Goal: Task Accomplishment & Management: Manage account settings

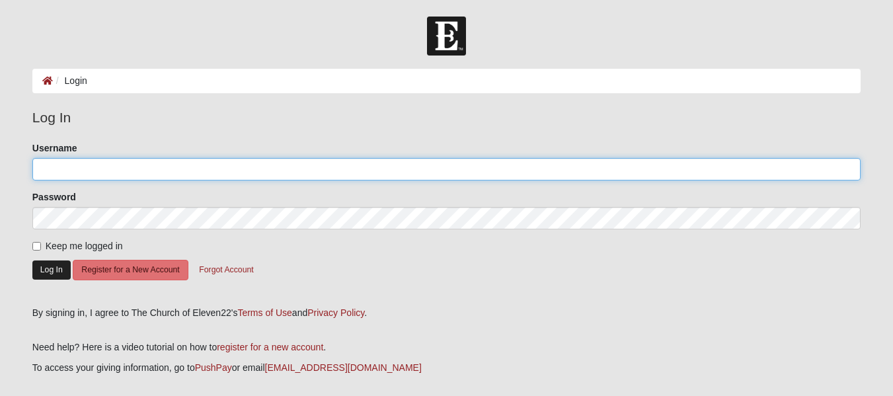
type input "akruseil"
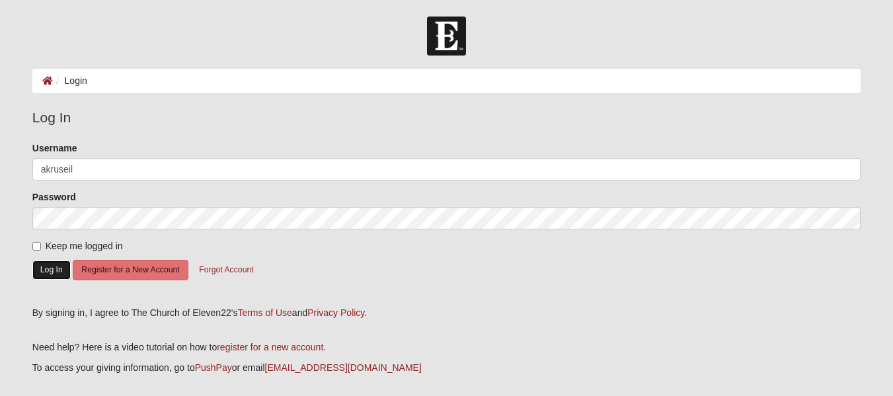
click at [52, 272] on button "Log In" at bounding box center [51, 269] width 38 height 19
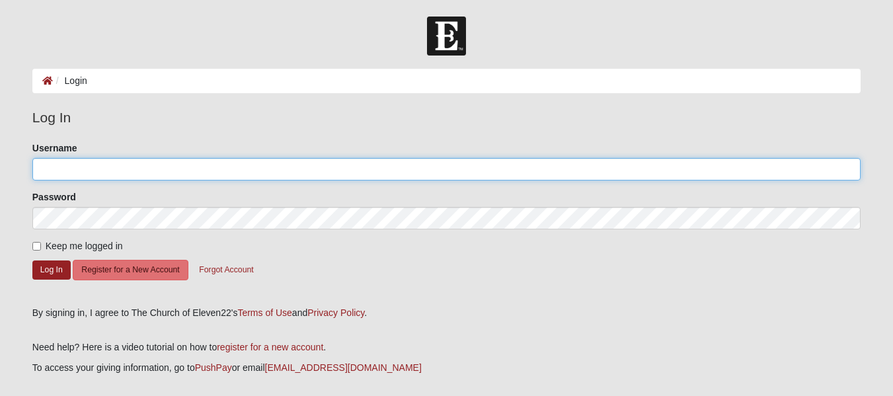
type input "akruseil"
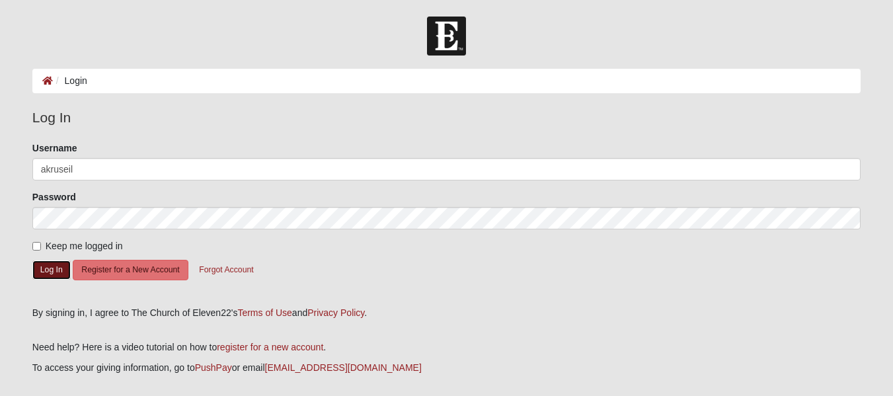
click at [52, 272] on button "Log In" at bounding box center [51, 269] width 38 height 19
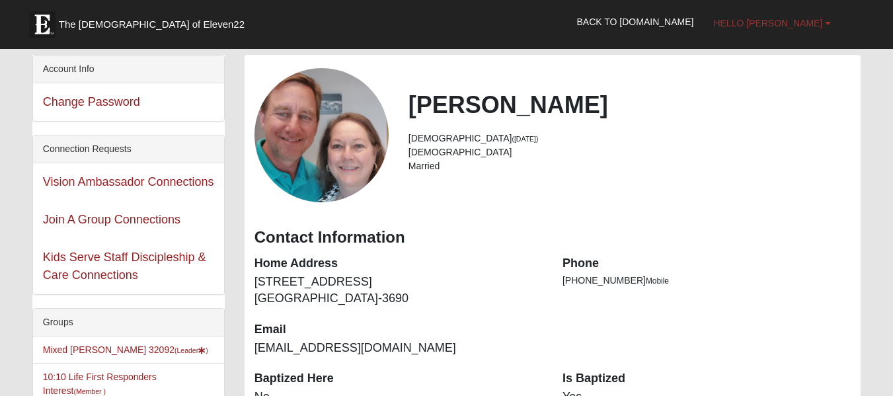
click at [821, 26] on span "Hello [PERSON_NAME]" at bounding box center [767, 23] width 109 height 11
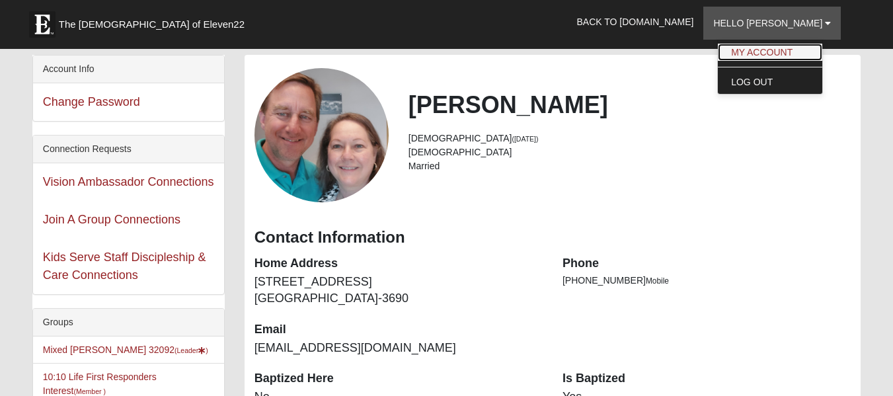
click at [812, 50] on link "My Account" at bounding box center [770, 52] width 104 height 17
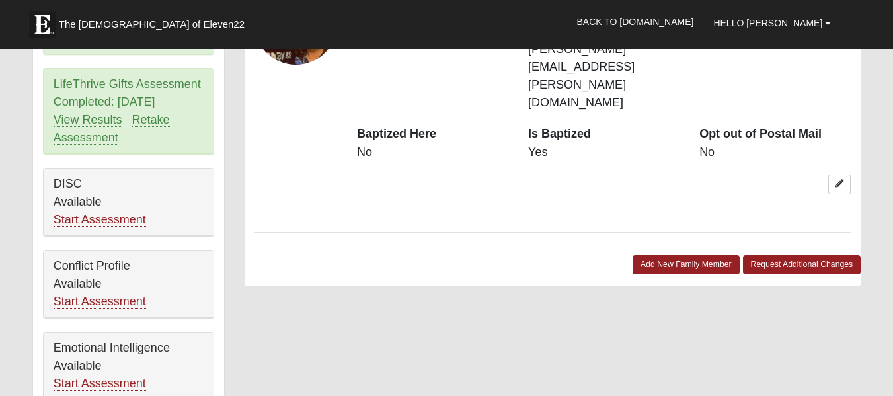
scroll to position [731, 0]
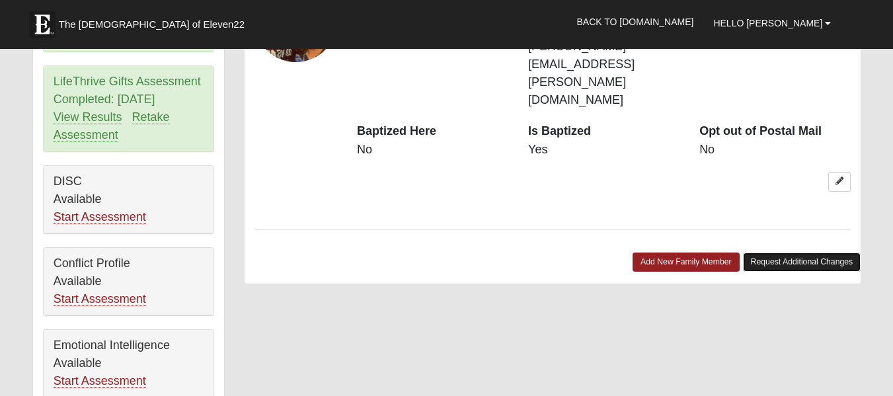
click at [799, 252] on link "Request Additional Changes" at bounding box center [802, 261] width 118 height 19
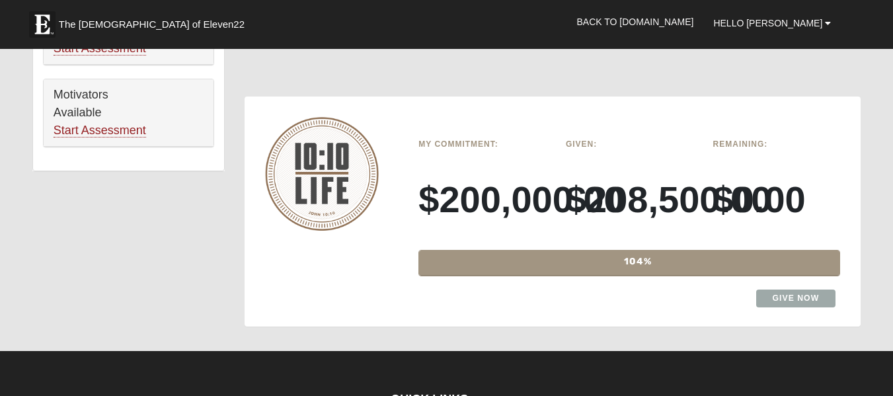
scroll to position [1026, 0]
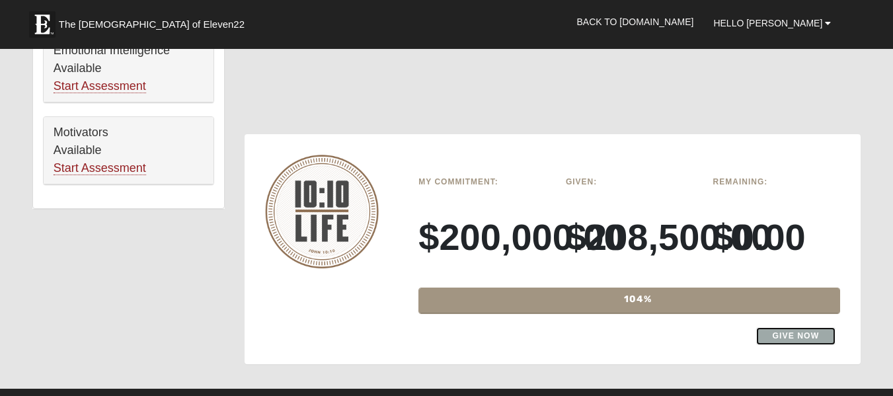
click at [810, 327] on link "Give Now" at bounding box center [796, 336] width 80 height 18
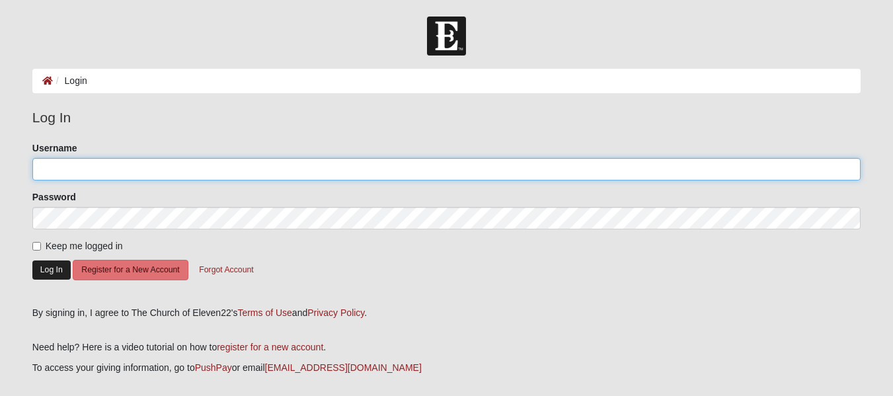
type input "akruseil"
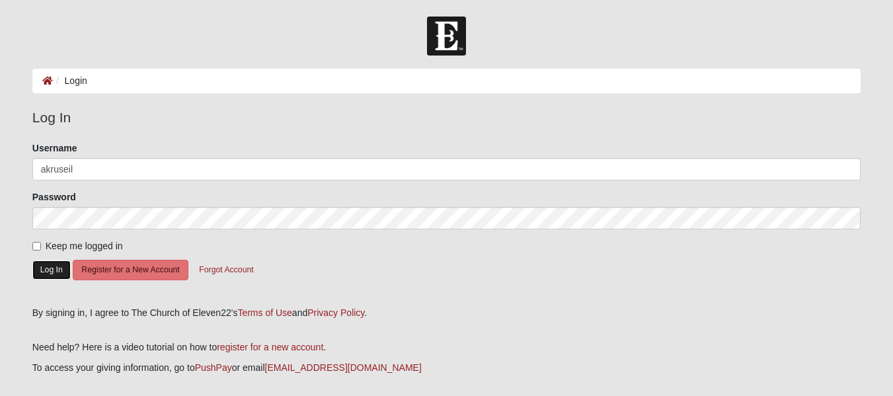
click at [49, 264] on button "Log In" at bounding box center [51, 269] width 38 height 19
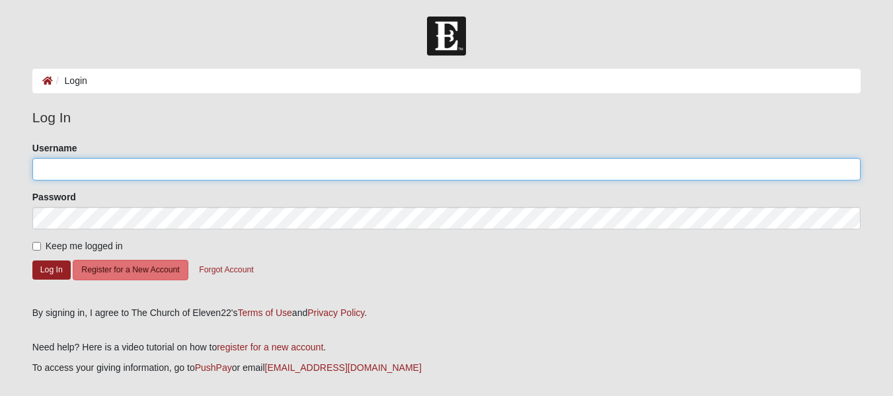
type input "akruseil"
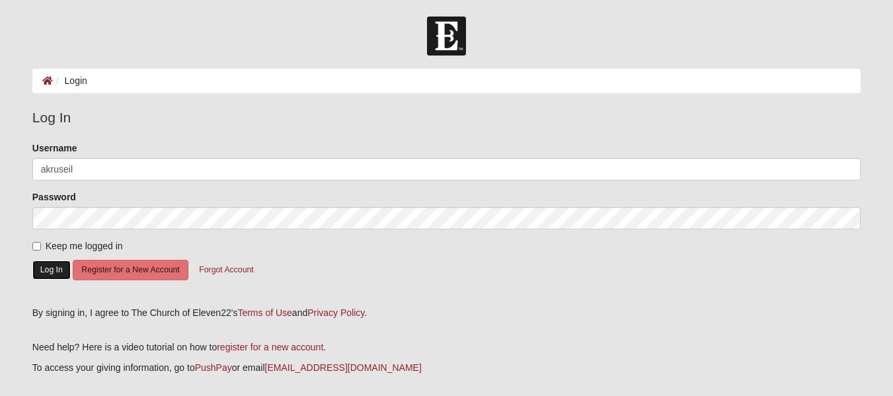
drag, startPoint x: 0, startPoint y: 0, endPoint x: 52, endPoint y: 262, distance: 267.4
click at [52, 262] on button "Log In" at bounding box center [51, 269] width 38 height 19
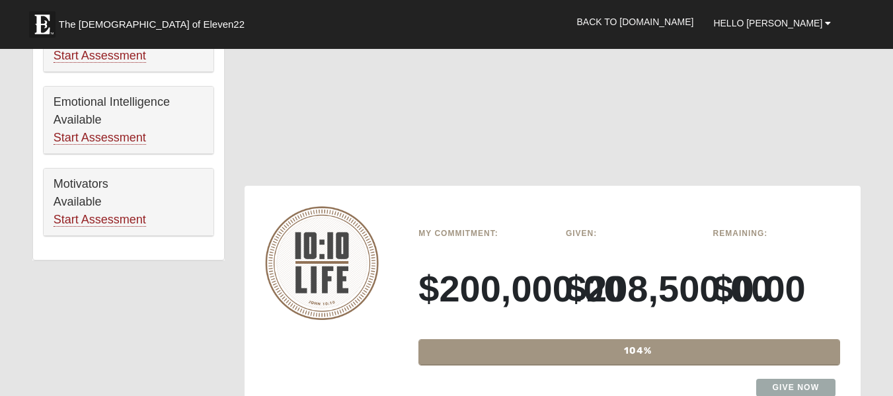
scroll to position [998, 0]
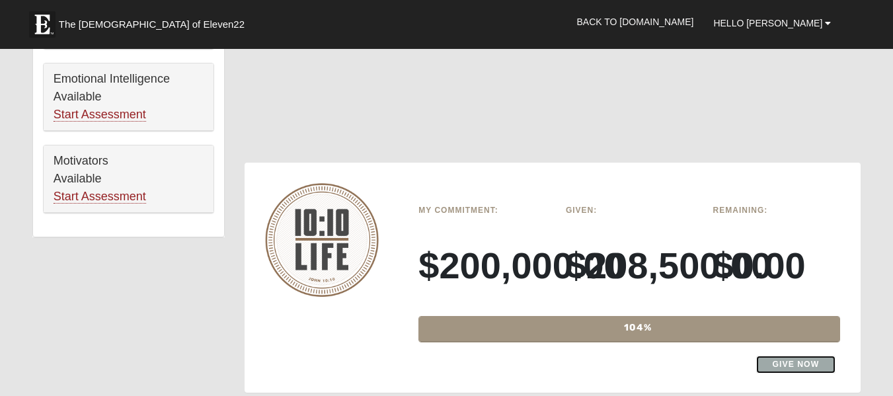
click at [808, 355] on link "Give Now" at bounding box center [796, 364] width 80 height 18
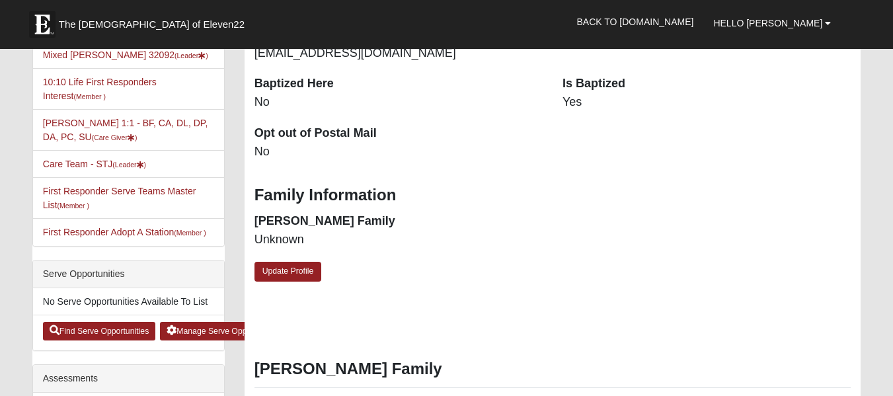
scroll to position [303, 0]
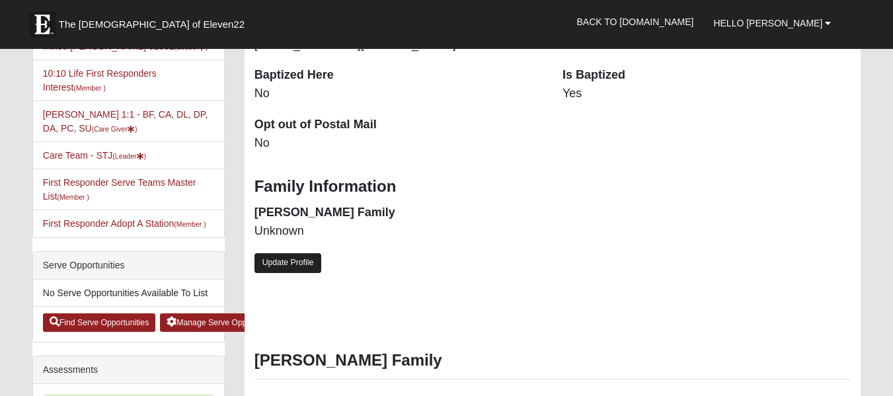
click at [297, 264] on link "Update Profile" at bounding box center [287, 262] width 67 height 19
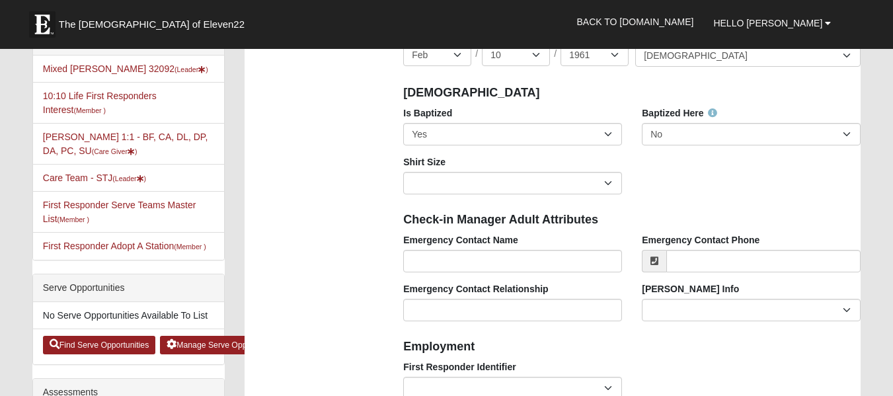
scroll to position [0, 0]
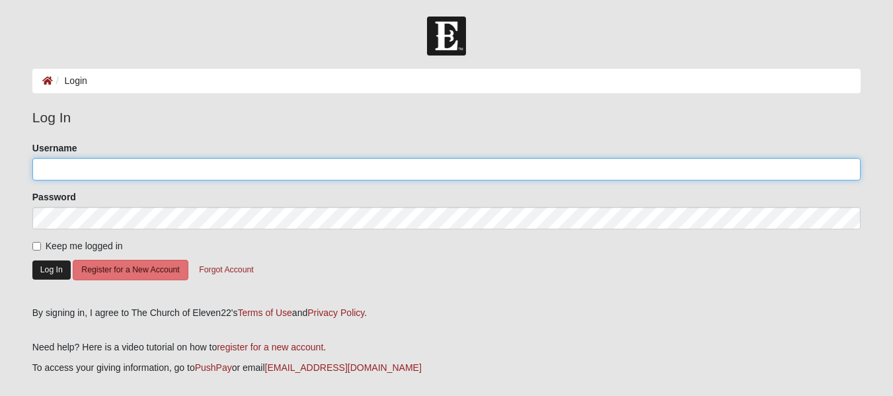
type input "akruseil"
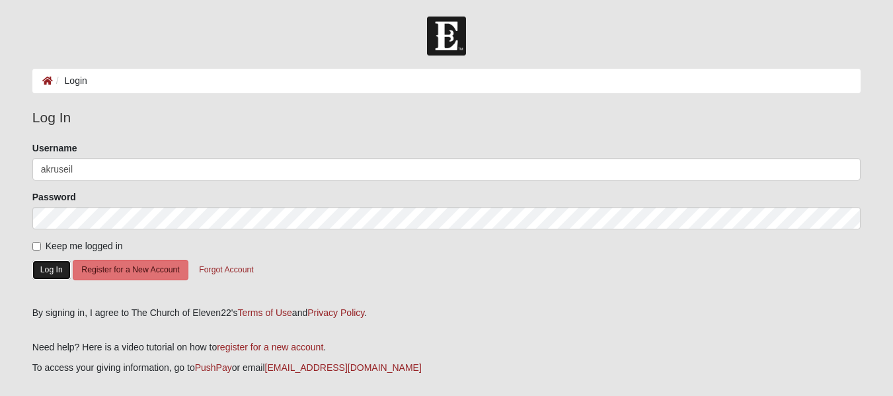
click at [53, 268] on button "Log In" at bounding box center [51, 269] width 38 height 19
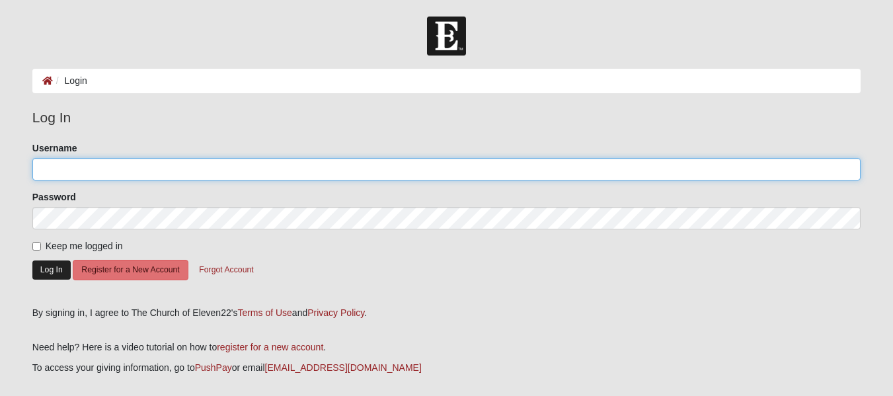
type input "akruseil"
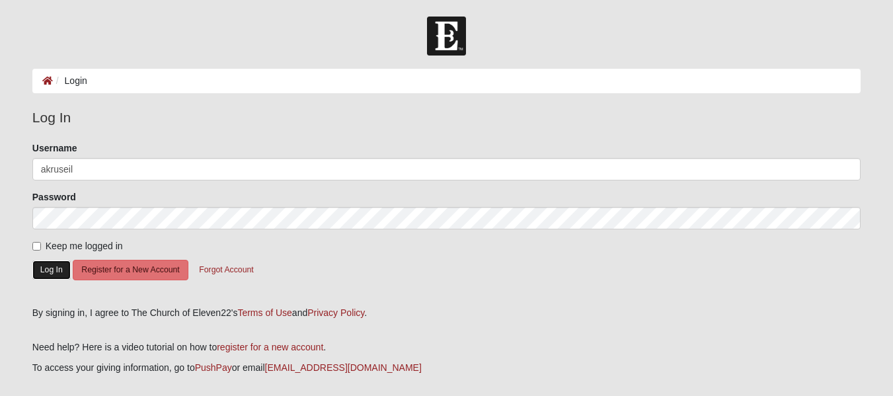
click at [54, 266] on button "Log In" at bounding box center [51, 269] width 38 height 19
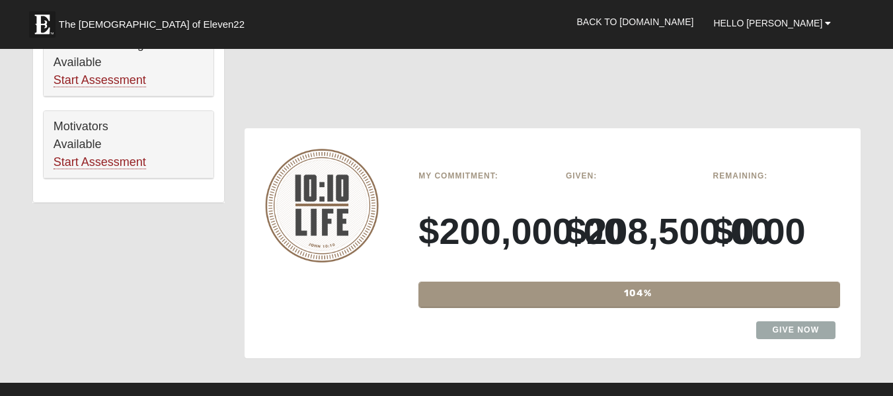
scroll to position [986, 0]
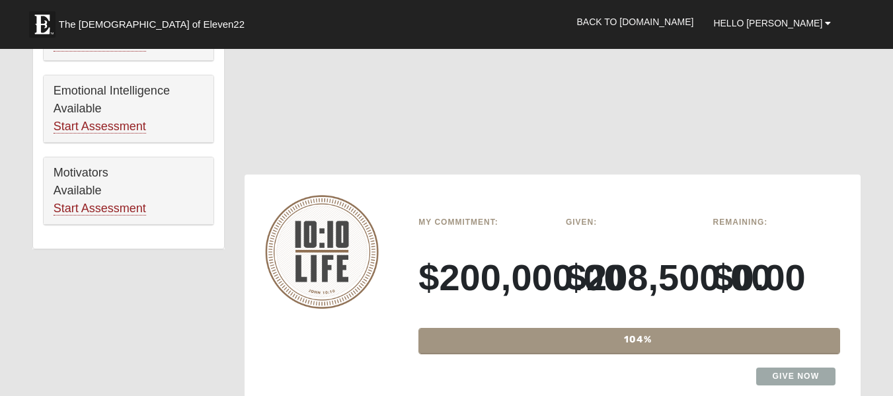
click at [831, 211] on div "Remaining: $0.00" at bounding box center [776, 264] width 147 height 106
click at [816, 367] on link "Give Now" at bounding box center [796, 376] width 80 height 18
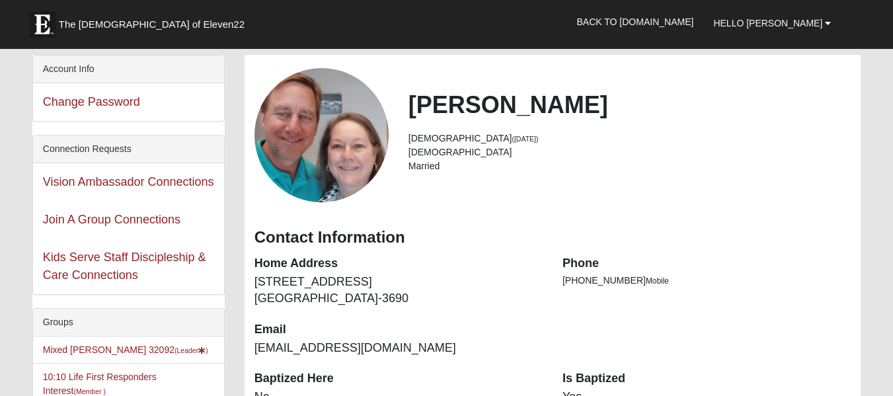
scroll to position [977, 0]
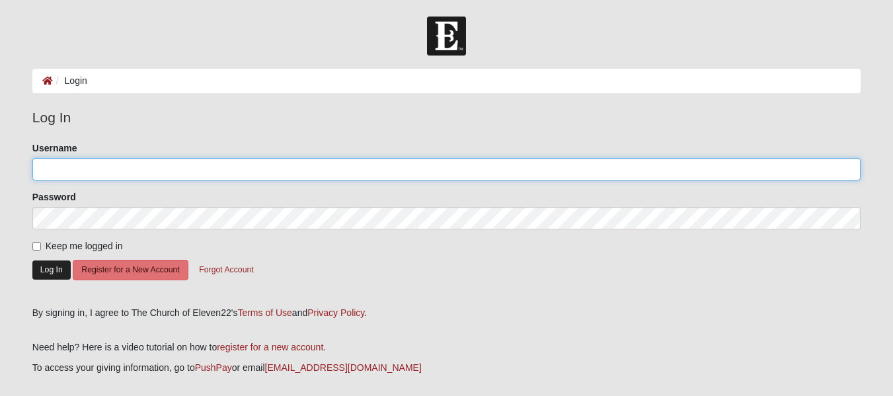
type input "akruseil"
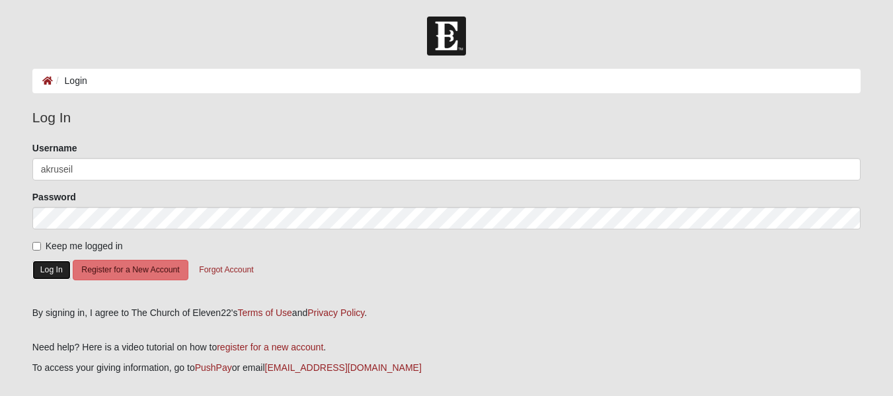
drag, startPoint x: 57, startPoint y: 271, endPoint x: 52, endPoint y: 266, distance: 8.0
click at [55, 270] on button "Log In" at bounding box center [51, 269] width 38 height 19
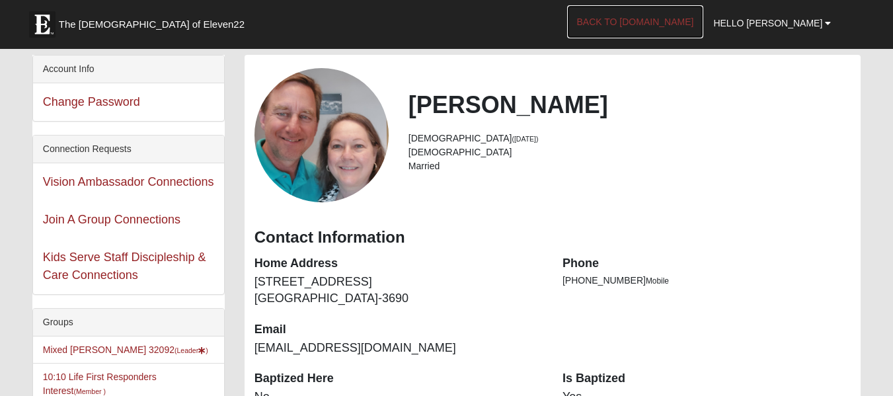
click at [699, 20] on link "Back to [DOMAIN_NAME]" at bounding box center [635, 21] width 137 height 33
